Goal: Find specific page/section: Find specific page/section

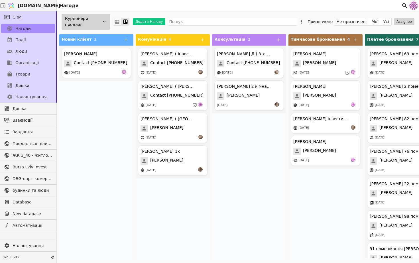
scroll to position [264, 0]
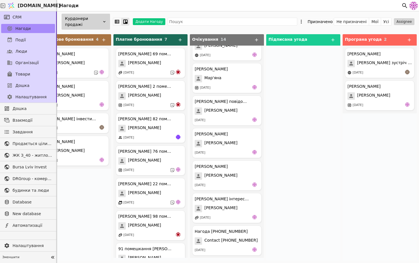
click at [88, 16] on div "Курдонери продажі" at bounding box center [86, 22] width 48 height 16
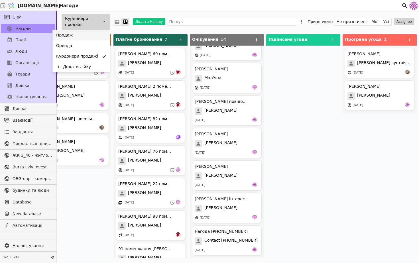
click at [86, 36] on div "Продаж" at bounding box center [81, 35] width 57 height 11
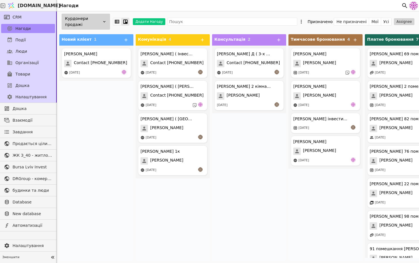
click at [102, 25] on div "Курдонери продажі" at bounding box center [86, 22] width 48 height 16
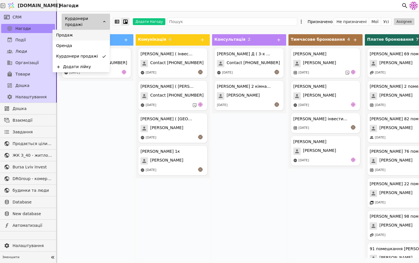
click at [93, 34] on div "Продаж" at bounding box center [81, 35] width 57 height 11
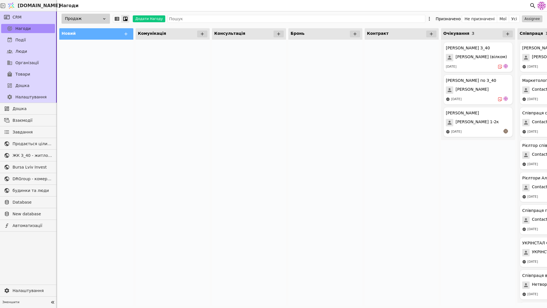
click at [252, 132] on div at bounding box center [249, 173] width 74 height 266
